Goal: Information Seeking & Learning: Learn about a topic

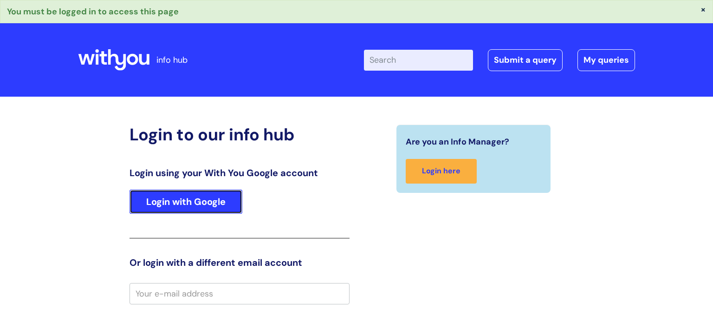
click at [209, 190] on link "Login with Google" at bounding box center [186, 201] width 113 height 24
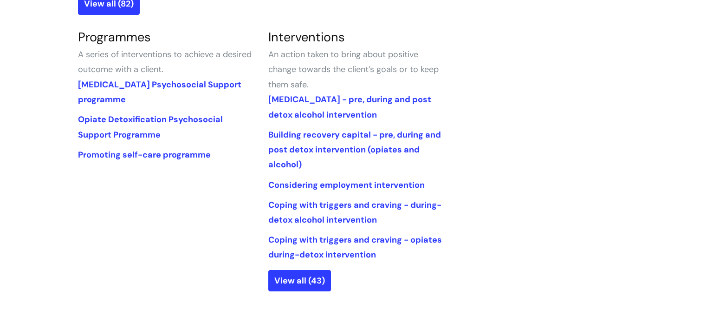
scroll to position [573, 0]
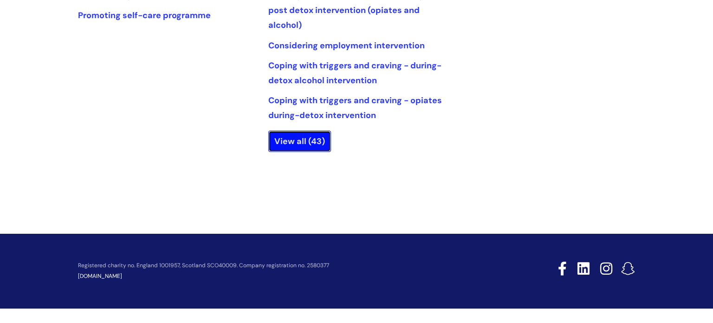
click at [306, 139] on link "View all (43)" at bounding box center [299, 140] width 63 height 21
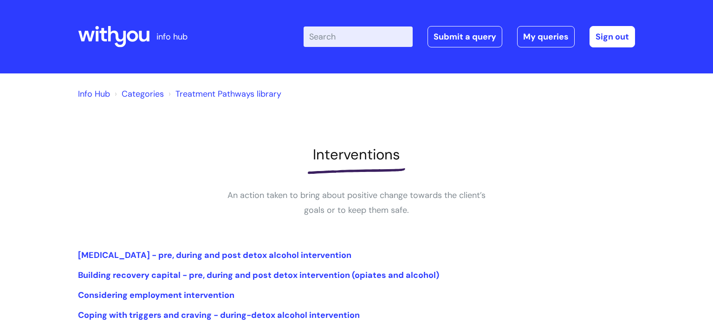
click at [339, 38] on input "Enter your search term here..." at bounding box center [358, 36] width 109 height 20
type input "workbook"
click button "Search" at bounding box center [0, 0] width 0 height 0
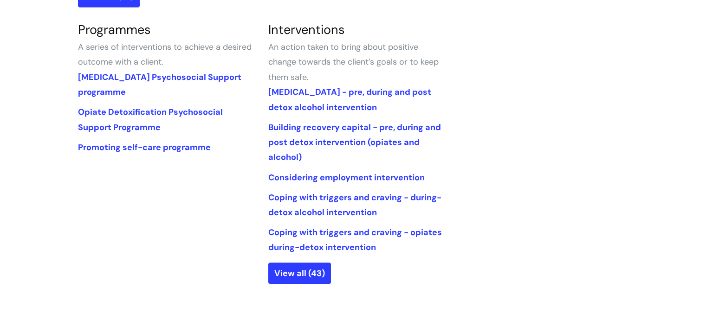
scroll to position [442, 0]
click at [298, 273] on link "View all (43)" at bounding box center [299, 272] width 63 height 21
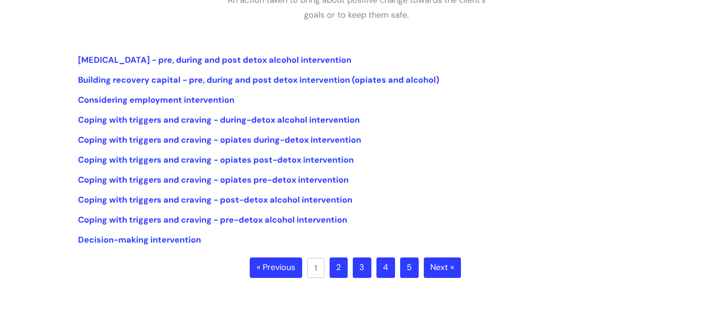
scroll to position [195, 0]
click at [340, 266] on link "2" at bounding box center [339, 267] width 18 height 20
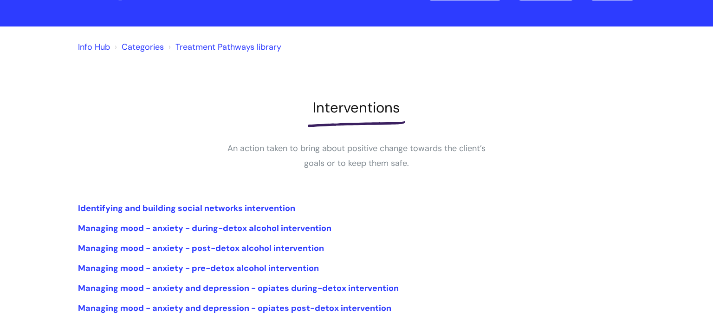
scroll to position [306, 0]
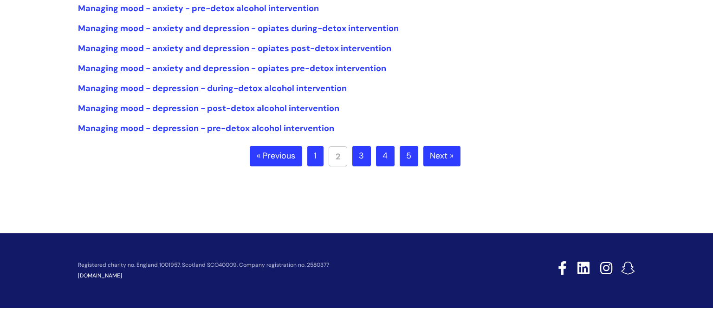
click at [311, 152] on link "1" at bounding box center [315, 156] width 16 height 20
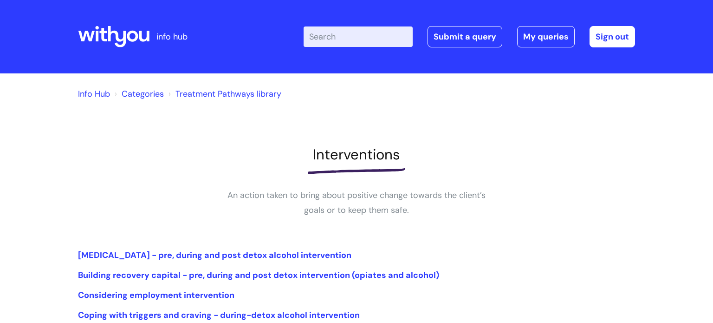
scroll to position [306, 0]
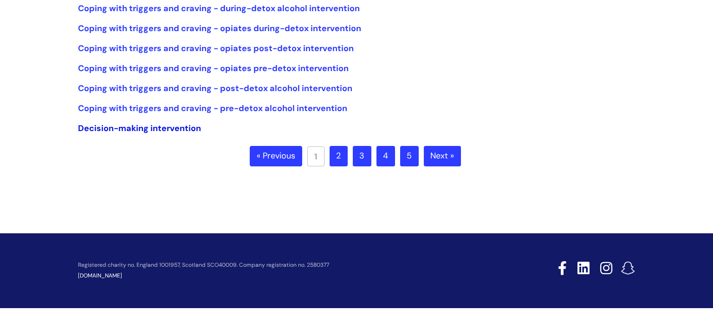
click at [132, 124] on link "Decision-making intervention" at bounding box center [139, 128] width 123 height 11
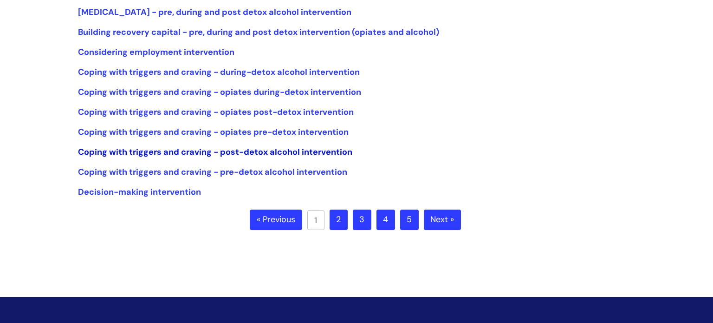
scroll to position [242, 0]
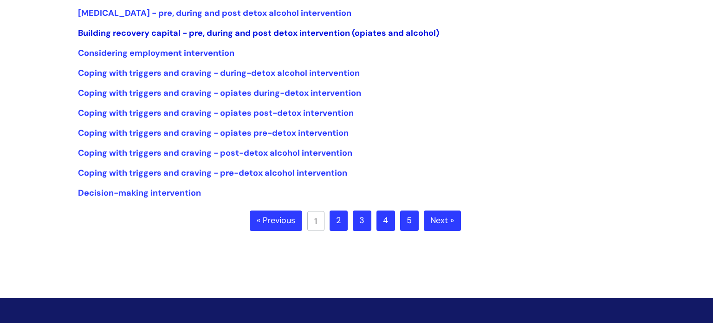
click at [386, 37] on link "Building recovery capital - pre, during and post detox intervention (opiates an…" at bounding box center [258, 32] width 361 height 11
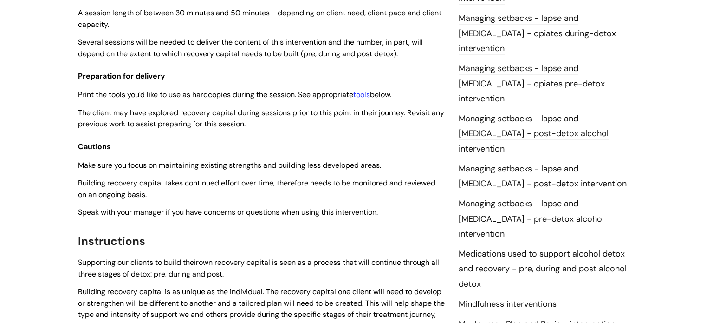
scroll to position [811, 0]
click at [369, 94] on link "tools" at bounding box center [361, 94] width 17 height 10
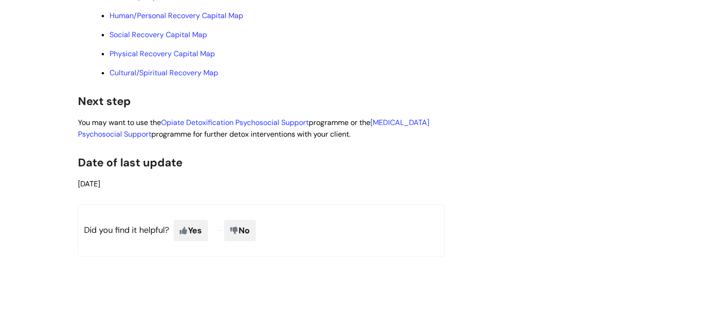
scroll to position [2509, 0]
click at [220, 20] on link "Human/Personal Recovery Capital Map" at bounding box center [177, 15] width 134 height 10
click at [181, 39] on link "Social Recovery Capital Map" at bounding box center [158, 34] width 97 height 10
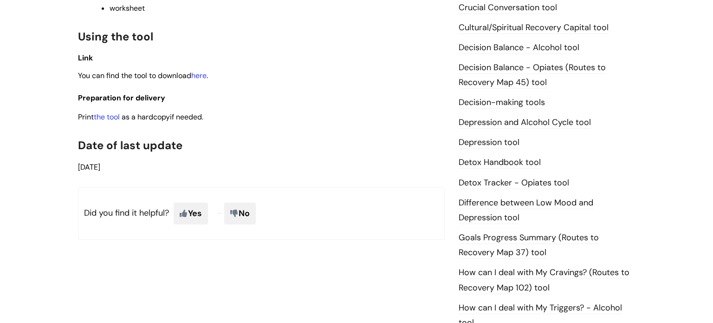
scroll to position [436, 0]
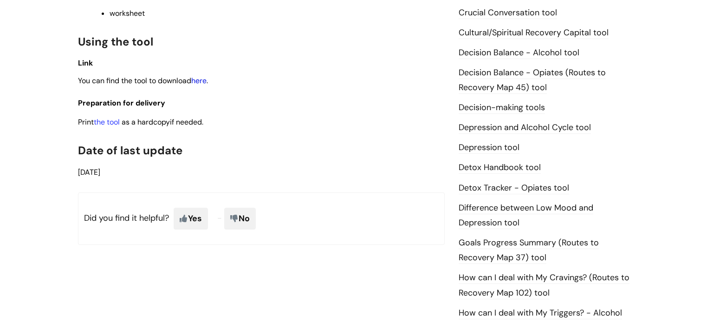
click at [204, 83] on link "here" at bounding box center [198, 81] width 15 height 10
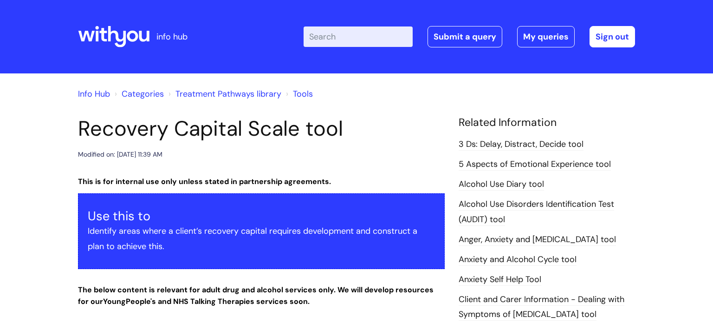
click at [307, 96] on link "Tools" at bounding box center [303, 93] width 20 height 11
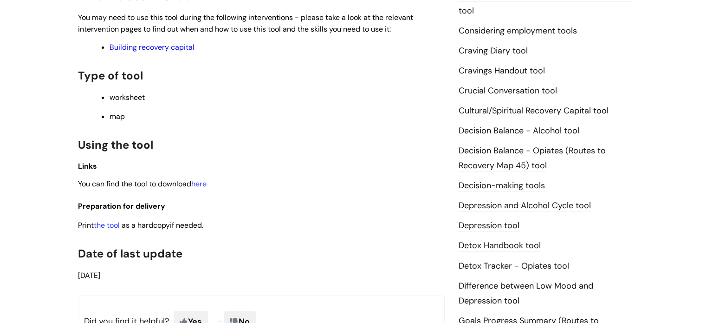
scroll to position [366, 0]
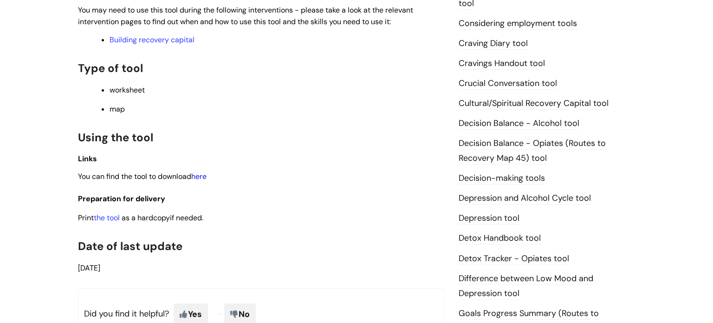
click at [201, 181] on link "here" at bounding box center [198, 176] width 15 height 10
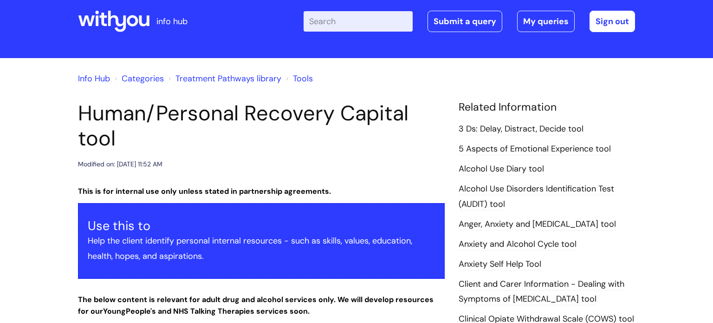
scroll to position [0, 0]
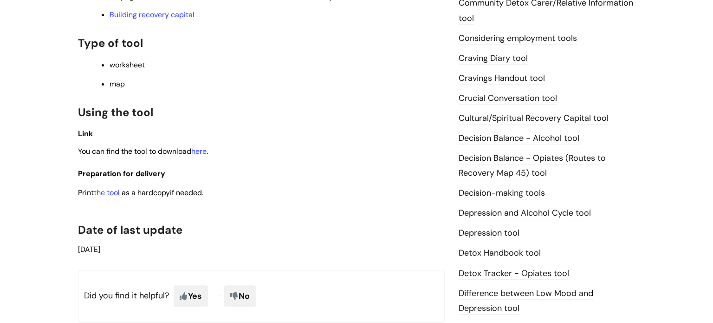
scroll to position [354, 0]
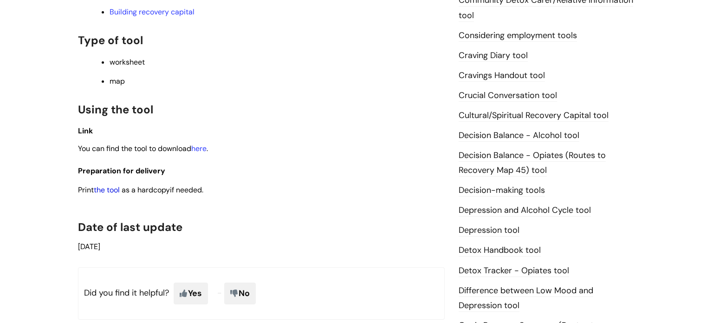
click at [107, 194] on link "the tool" at bounding box center [107, 190] width 26 height 10
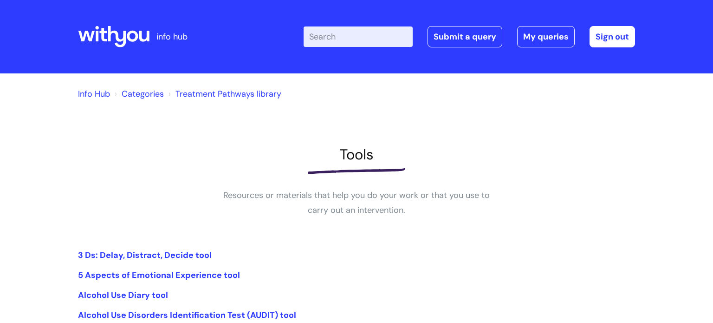
click at [307, 96] on ol "Info Hub Categories Treatment Pathways library" at bounding box center [356, 92] width 557 height 19
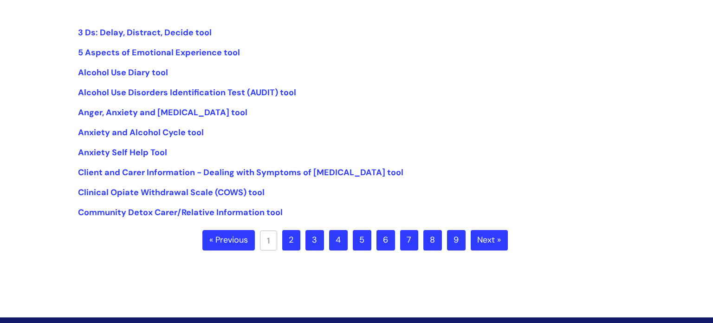
scroll to position [225, 0]
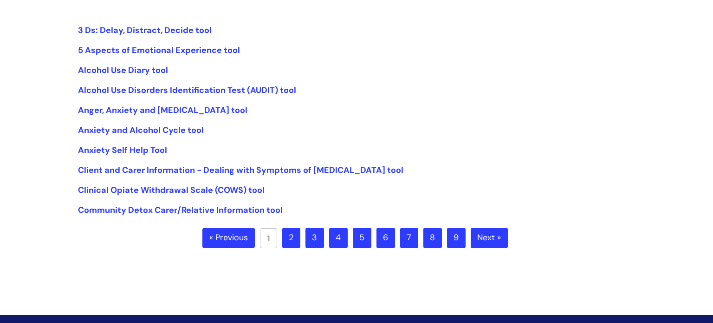
click at [294, 242] on link "2" at bounding box center [291, 237] width 18 height 20
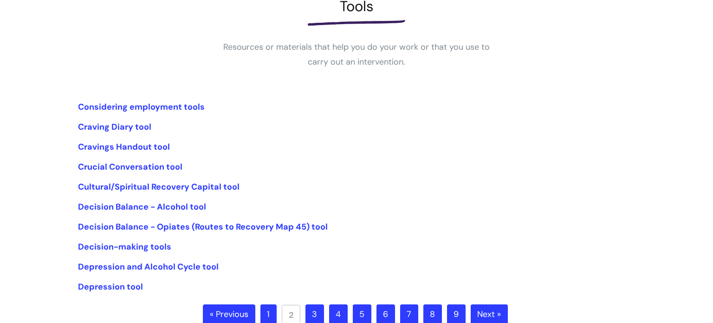
scroll to position [150, 0]
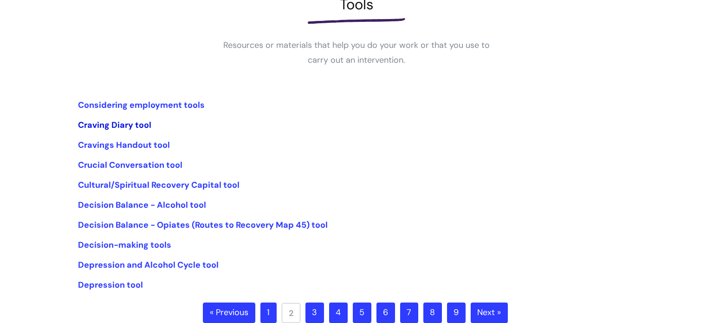
click at [104, 123] on link "Craving Diary tool" at bounding box center [114, 124] width 73 height 11
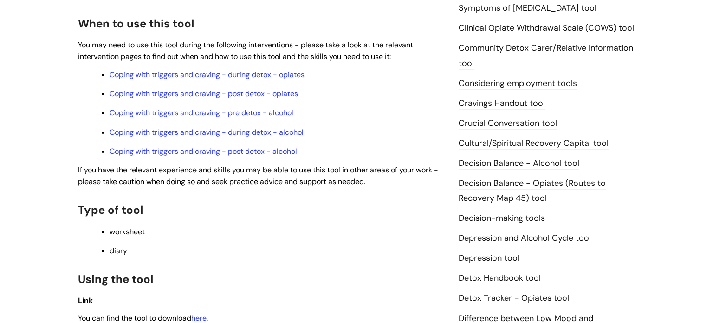
scroll to position [305, 0]
click at [280, 76] on link "Coping with triggers and craving - during detox - opiates" at bounding box center [207, 76] width 195 height 10
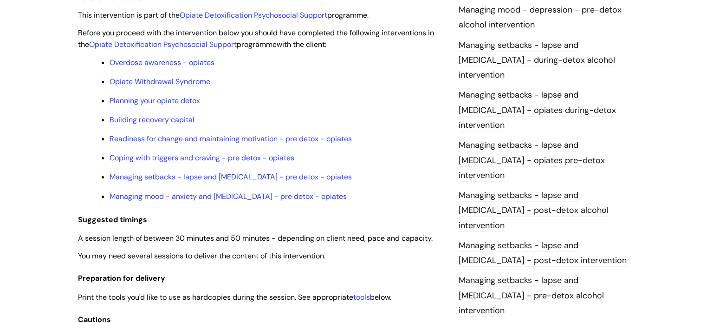
scroll to position [750, 0]
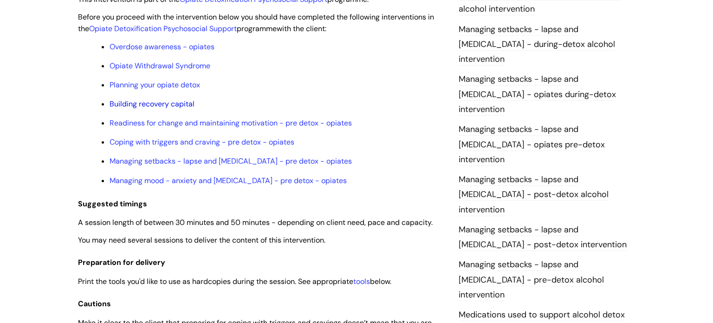
click at [169, 109] on link "Building recovery capital" at bounding box center [152, 104] width 85 height 10
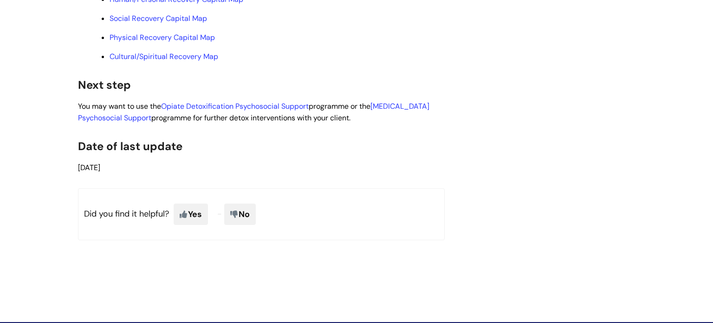
scroll to position [2528, 0]
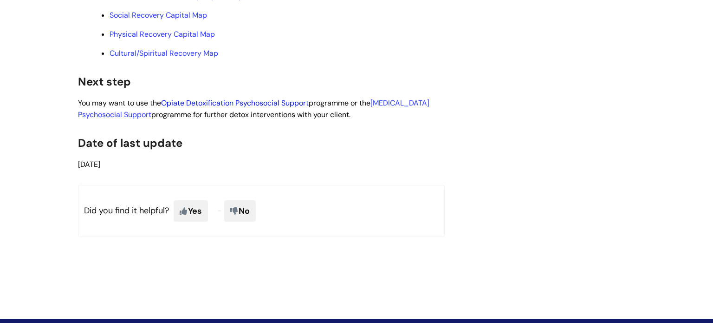
click at [199, 108] on link "Opiate Detoxification Psychosocial Support" at bounding box center [235, 103] width 148 height 10
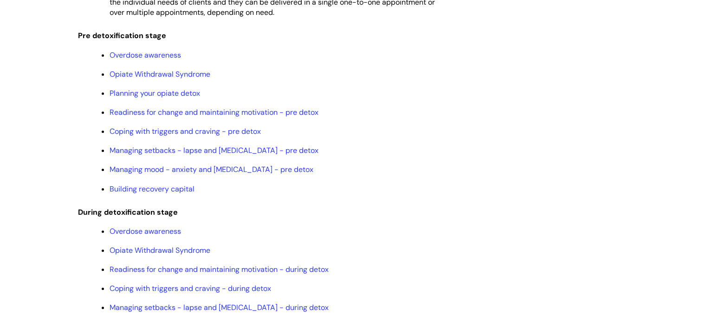
scroll to position [897, 0]
click at [287, 116] on link "Readiness for change and maintaining motivation - pre detox" at bounding box center [214, 111] width 209 height 10
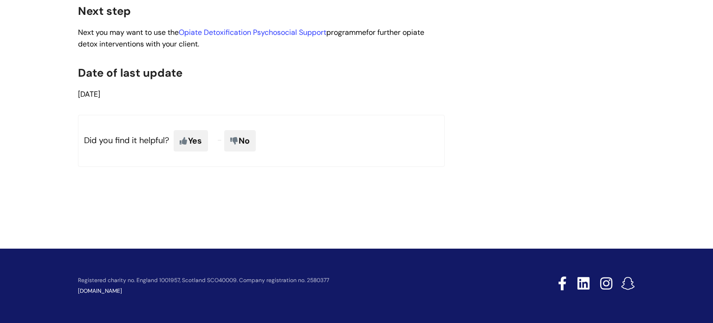
scroll to position [2893, 0]
click at [283, 37] on link "Opiate Detoxification Psychosocial Support" at bounding box center [253, 32] width 148 height 10
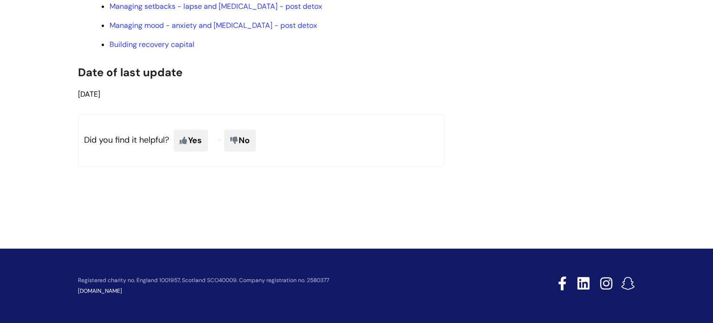
scroll to position [1380, 0]
